Goal: Use online tool/utility: Utilize a website feature to perform a specific function

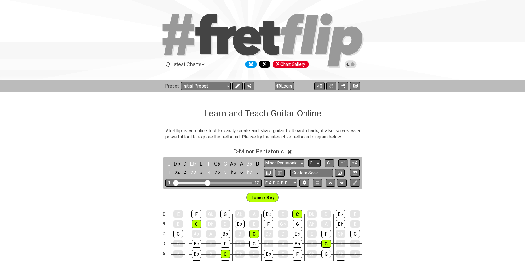
click at [313, 161] on select "A♭ A A♯ B♭ B C C♯ D♭ D D♯ E♭ E F F♯ G♭ G G♯" at bounding box center [314, 163] width 12 height 8
select select "G"
click at [308, 159] on select "A♭ A A♯ B♭ B C C♯ D♭ D D♯ E♭ E F F♯ G♭ G G♯" at bounding box center [314, 163] width 12 height 8
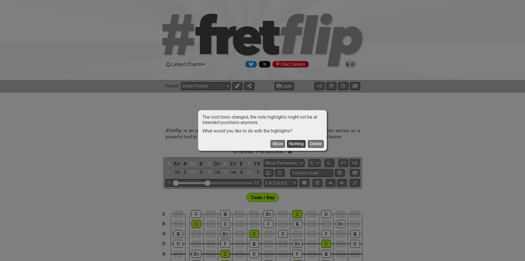
click at [291, 142] on button "Nothing" at bounding box center [296, 144] width 19 height 8
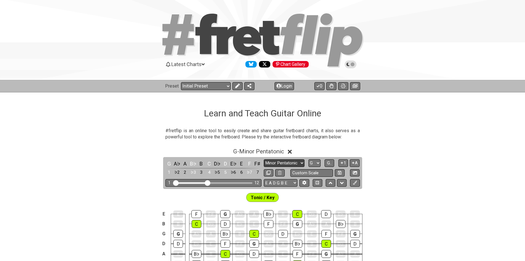
click at [282, 163] on select "Minor Pentatonic Click to edit Minor Pentatonic Major Pentatonic Minor Blues Ma…" at bounding box center [284, 163] width 41 height 8
select select "Minor / Aeolian"
click at [264, 159] on select "Minor Pentatonic Click to edit Minor Pentatonic Major Pentatonic Minor Blues Ma…" at bounding box center [284, 163] width 41 height 8
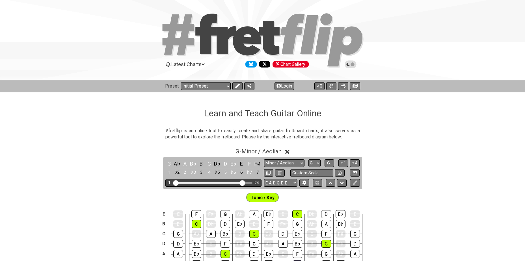
drag, startPoint x: 209, startPoint y: 182, endPoint x: 242, endPoint y: 181, distance: 32.5
click at [242, 183] on input "Visible fret range" at bounding box center [213, 183] width 80 height 0
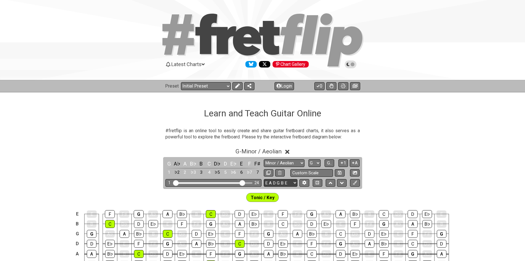
click at [275, 182] on select "E A D G B E E A D G B E E A D G B E B E A D F♯ B A D G C E A D A D G B E E♭ A♭ …" at bounding box center [281, 183] width 34 height 8
select select "A D G C F A D"
click at [264, 179] on select "E A D G B E E A D G B E E A D G B E B E A D F♯ B A D G C E A D A D G B E E♭ A♭ …" at bounding box center [281, 183] width 34 height 8
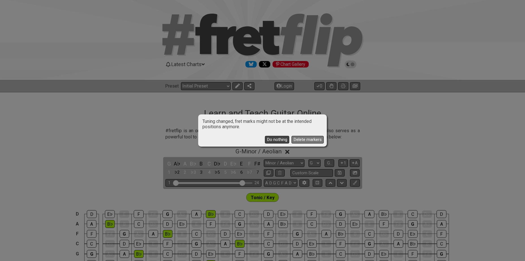
click at [278, 139] on button "Do nothing" at bounding box center [277, 140] width 24 height 8
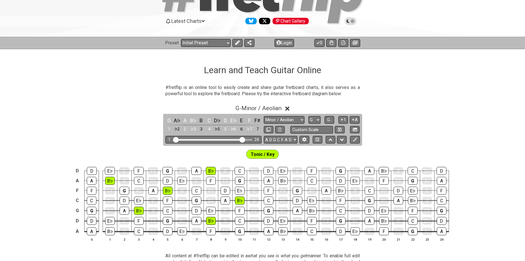
scroll to position [47, 0]
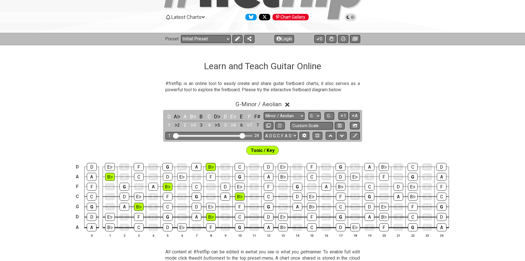
click at [272, 151] on span "Tonic / Key" at bounding box center [263, 150] width 24 height 8
click at [236, 38] on icon at bounding box center [237, 38] width 5 height 5
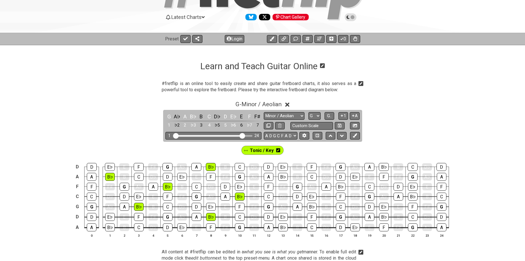
click at [278, 150] on icon at bounding box center [278, 150] width 4 height 5
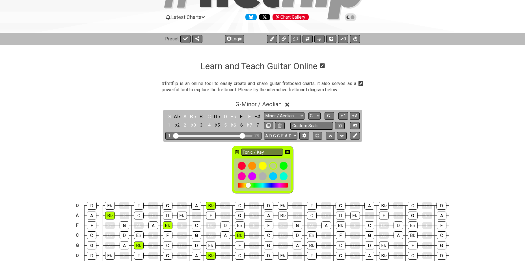
click at [238, 152] on icon at bounding box center [237, 152] width 4 height 5
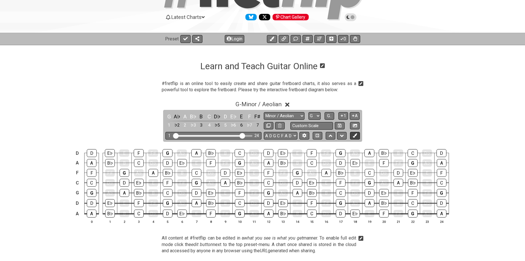
click at [355, 136] on icon at bounding box center [355, 135] width 4 height 4
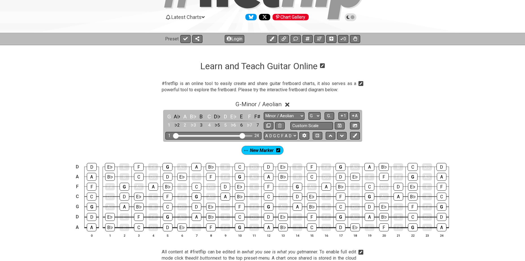
click at [279, 151] on icon at bounding box center [278, 150] width 4 height 4
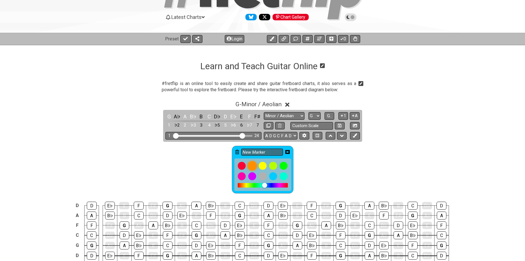
click at [251, 165] on div at bounding box center [252, 166] width 10 height 10
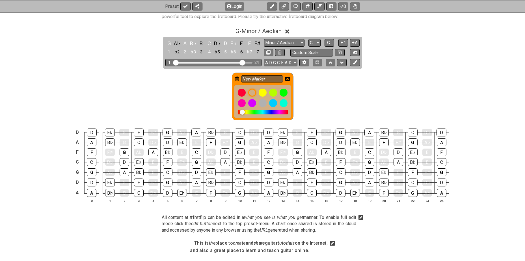
scroll to position [122, 0]
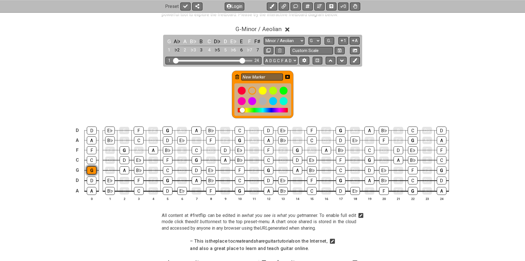
click at [91, 169] on div "G" at bounding box center [92, 170] width 10 height 8
click at [123, 149] on div "G" at bounding box center [125, 150] width 10 height 8
click at [166, 180] on div "G" at bounding box center [168, 181] width 10 height 8
click at [167, 131] on div "G" at bounding box center [167, 131] width 10 height 8
click at [196, 159] on div "G" at bounding box center [197, 160] width 10 height 8
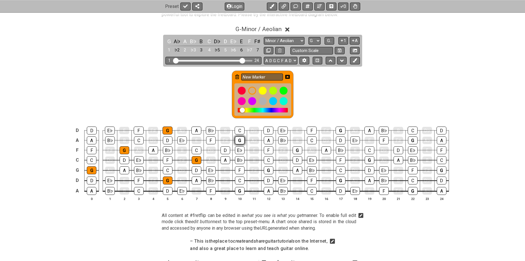
click at [238, 140] on div "G" at bounding box center [240, 140] width 10 height 8
click at [237, 189] on div "G" at bounding box center [240, 191] width 10 height 8
click at [266, 171] on div "G" at bounding box center [269, 170] width 10 height 8
click at [294, 153] on div "G" at bounding box center [297, 150] width 10 height 8
click at [341, 180] on div "G" at bounding box center [341, 181] width 10 height 8
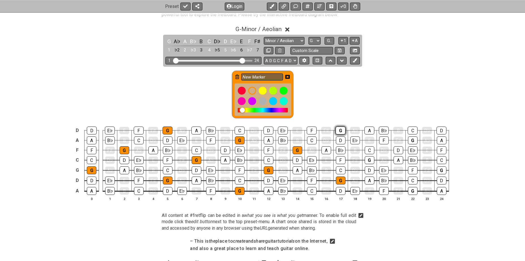
click at [342, 131] on div "G" at bounding box center [340, 131] width 10 height 8
click at [338, 129] on div "G" at bounding box center [340, 131] width 10 height 8
click at [365, 158] on div "G" at bounding box center [369, 160] width 10 height 8
click at [410, 193] on div "G" at bounding box center [413, 191] width 10 height 8
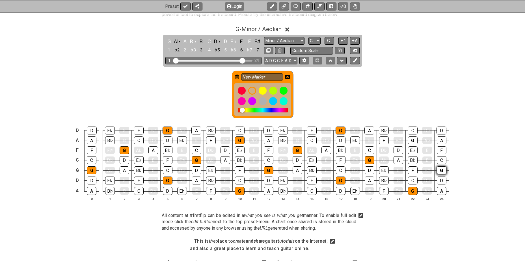
click at [439, 171] on div "G" at bounding box center [442, 170] width 10 height 8
click at [412, 140] on div "G" at bounding box center [413, 140] width 10 height 8
click at [289, 77] on icon at bounding box center [287, 77] width 5 height 4
